Goal: Task Accomplishment & Management: Complete application form

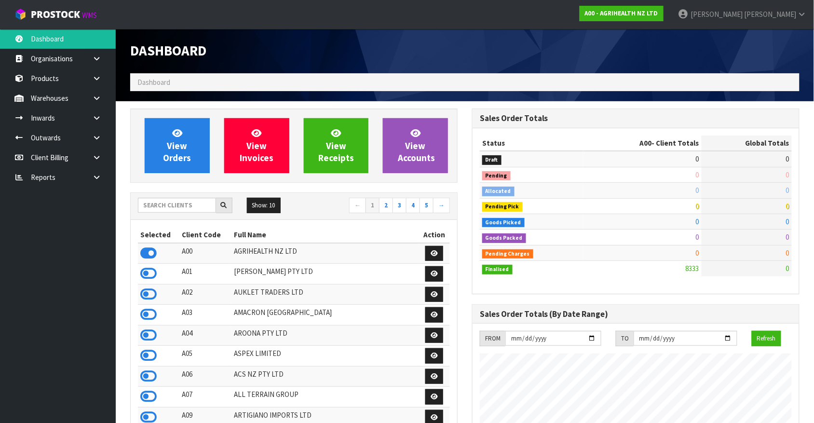
scroll to position [734, 342]
click at [189, 201] on input "text" at bounding box center [177, 205] width 78 height 15
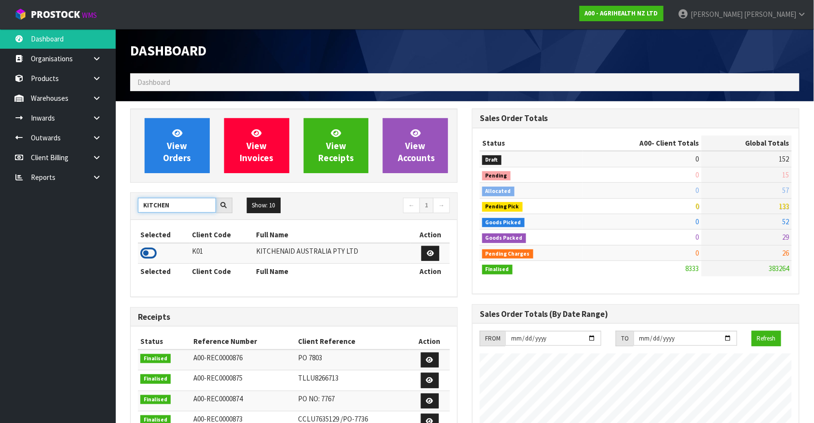
type input "KITCHEN"
click at [147, 255] on icon at bounding box center [148, 253] width 16 height 14
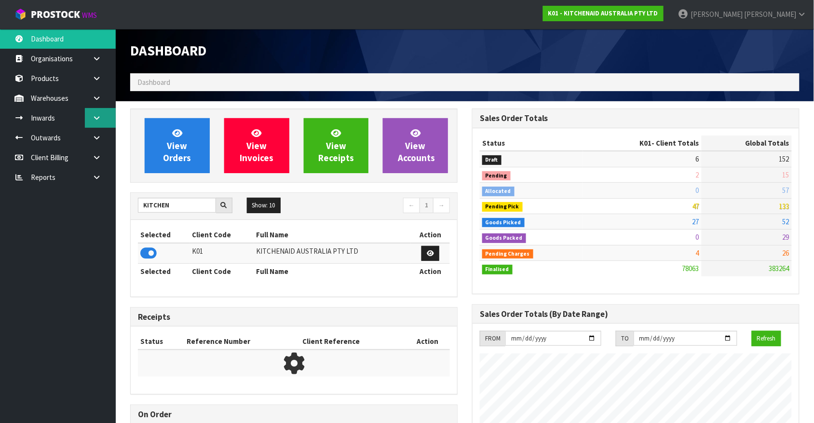
click at [89, 113] on link at bounding box center [100, 118] width 31 height 20
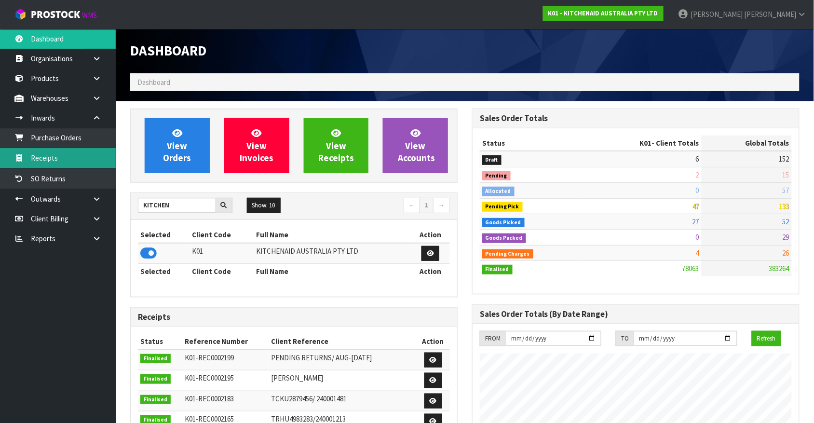
click at [55, 152] on link "Receipts" at bounding box center [58, 158] width 116 height 20
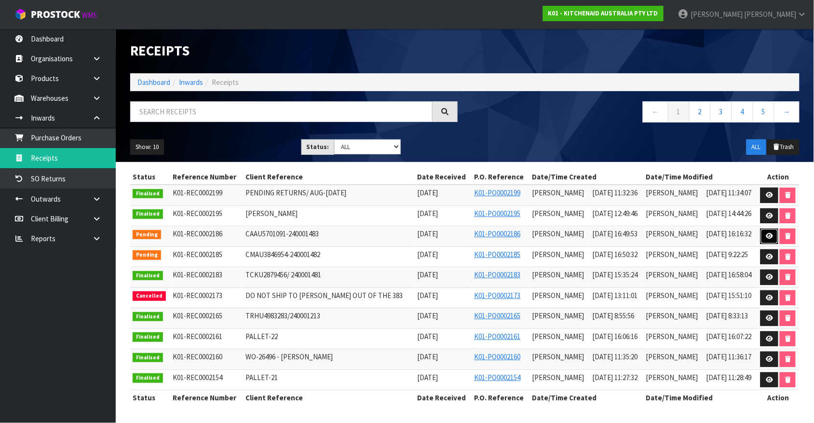
click at [763, 239] on link at bounding box center [770, 236] width 18 height 15
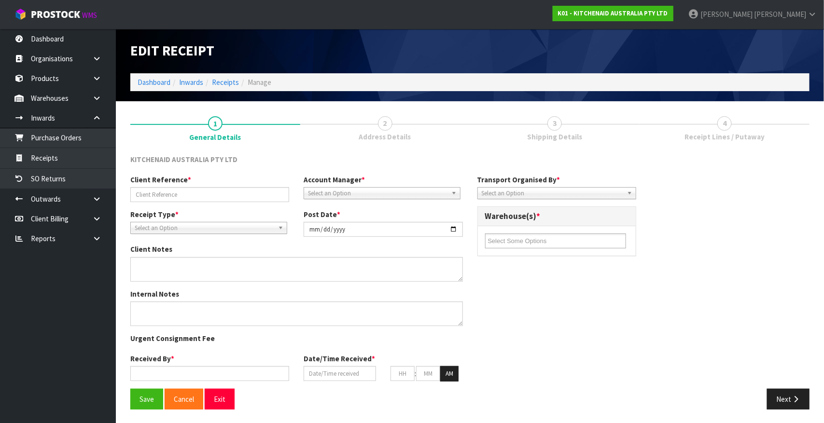
type input "CAAU5701091-240001483"
type input "[DATE]"
type input "[PERSON_NAME]"
type input "[DATE]"
type input "04"
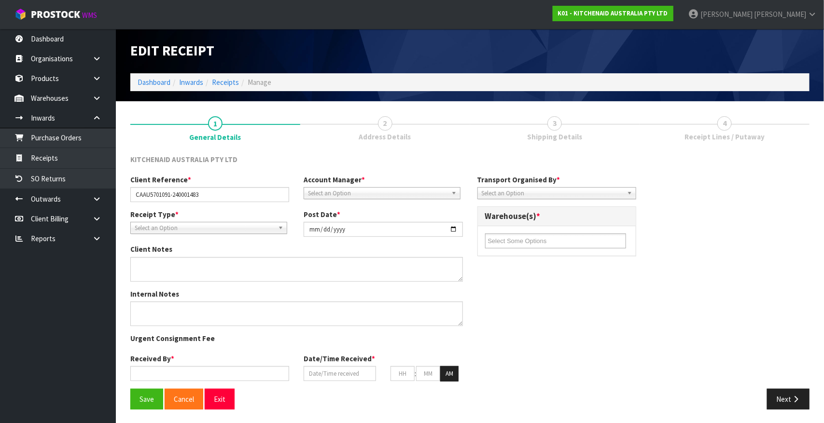
type input "49"
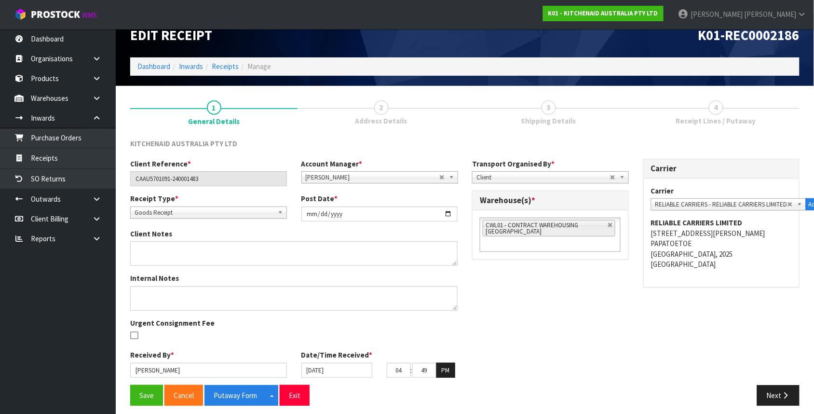
scroll to position [22, 0]
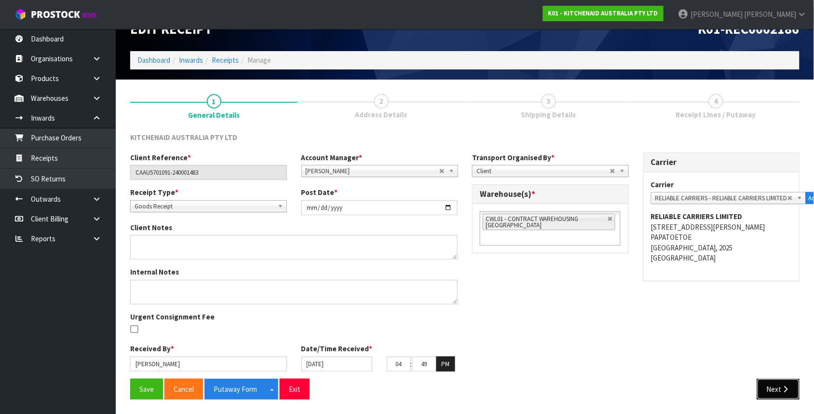
click at [773, 392] on button "Next" at bounding box center [778, 389] width 42 height 21
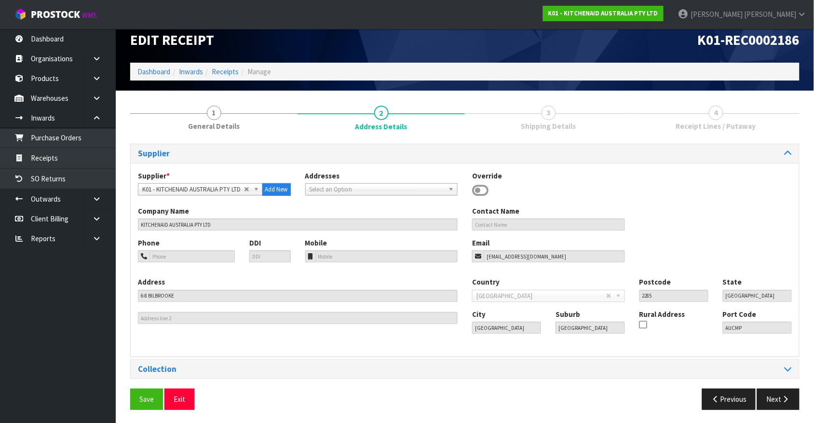
scroll to position [12, 0]
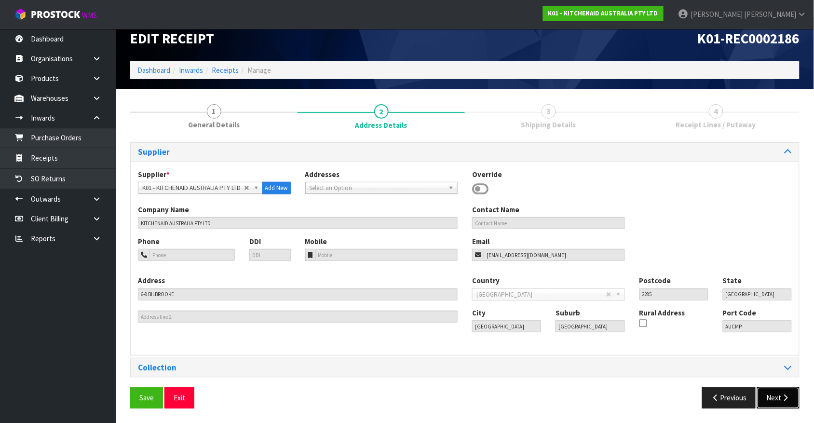
click at [782, 387] on button "Next" at bounding box center [778, 397] width 42 height 21
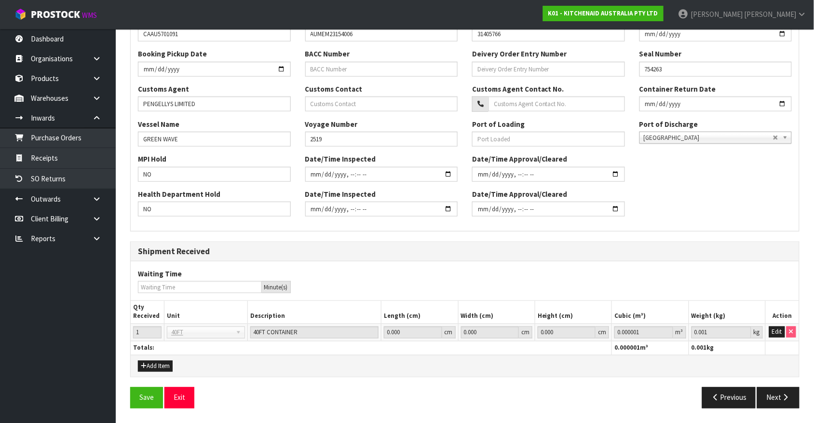
scroll to position [248, 0]
click at [782, 387] on button "Next" at bounding box center [778, 397] width 42 height 21
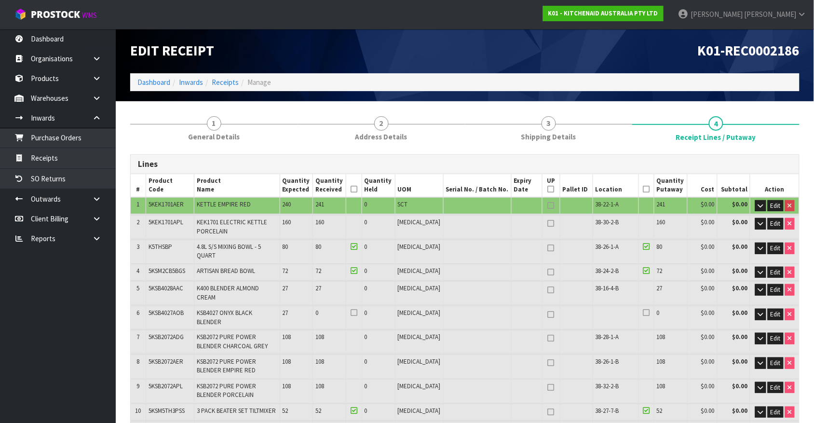
scroll to position [61, 0]
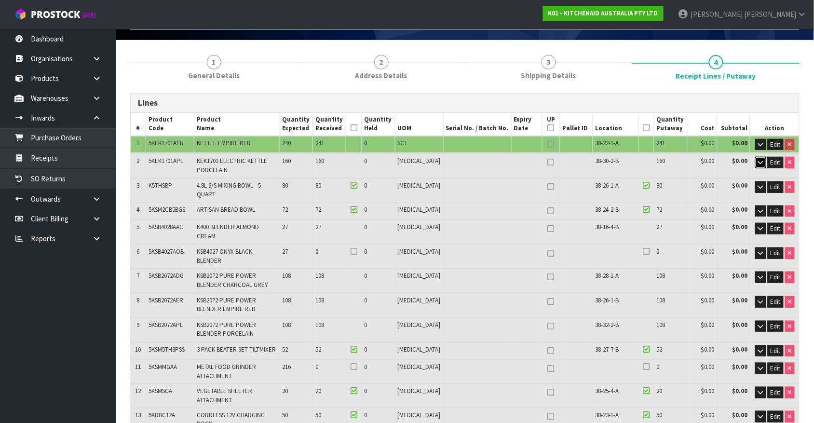
click at [757, 162] on button "button" at bounding box center [761, 163] width 11 height 12
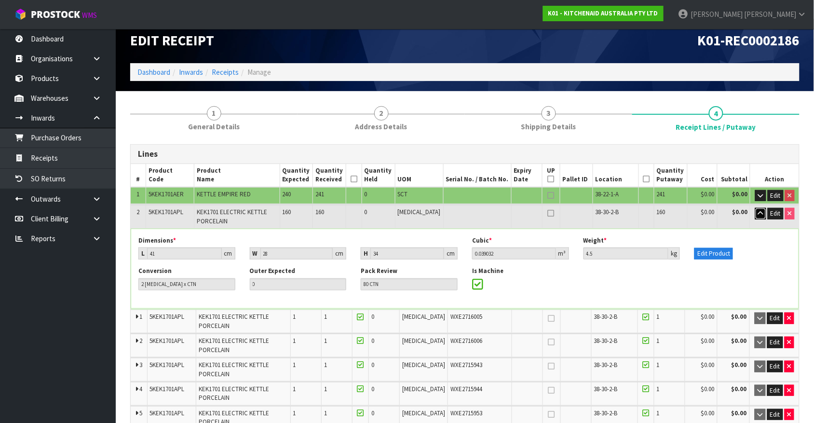
scroll to position [0, 0]
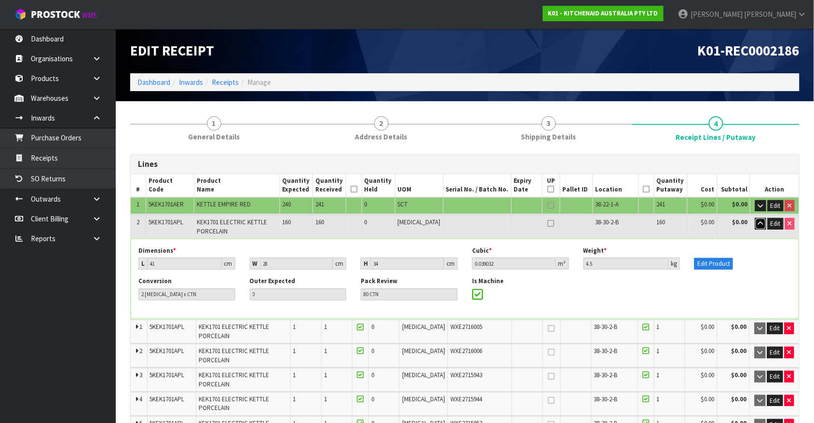
click at [761, 225] on icon "button" at bounding box center [760, 223] width 5 height 6
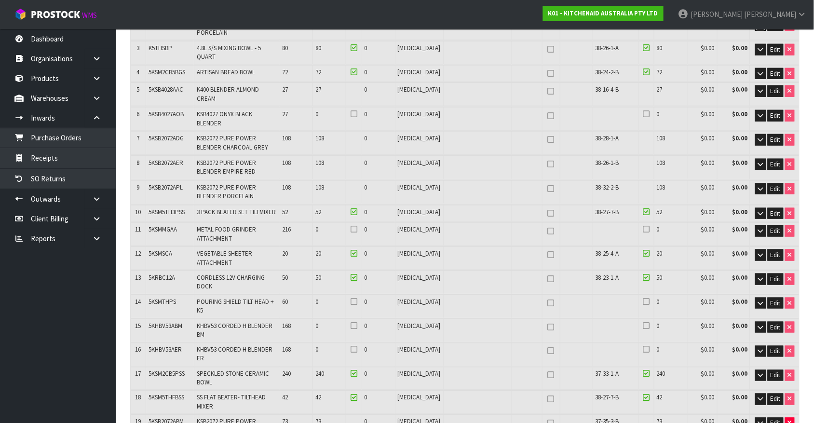
scroll to position [199, 0]
click at [480, 180] on td at bounding box center [477, 191] width 68 height 23
click at [44, 163] on link "Receipts" at bounding box center [58, 158] width 116 height 20
